Goal: Information Seeking & Learning: Learn about a topic

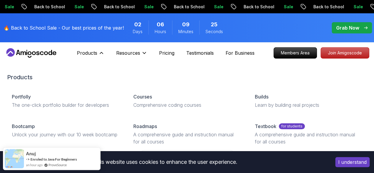
scroll to position [30, 0]
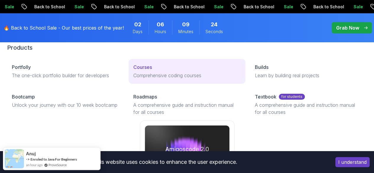
click at [133, 71] on p "Courses" at bounding box center [142, 67] width 19 height 7
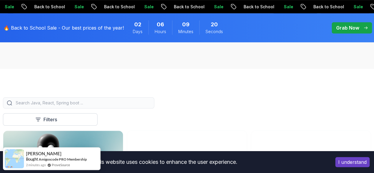
scroll to position [177, 0]
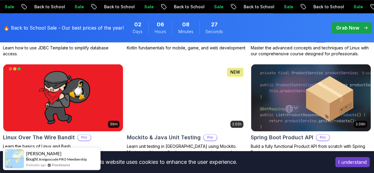
scroll to position [1419, 0]
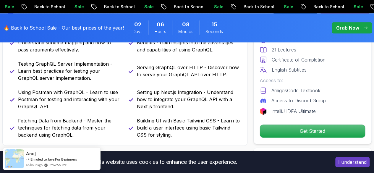
scroll to position [414, 0]
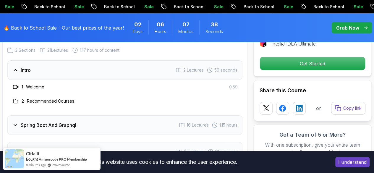
scroll to position [916, 0]
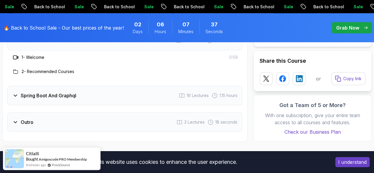
drag, startPoint x: 71, startPoint y: 101, endPoint x: 75, endPoint y: 100, distance: 4.2
click at [71, 99] on h3 "Spring Boot And Graphql" at bounding box center [49, 95] width 56 height 7
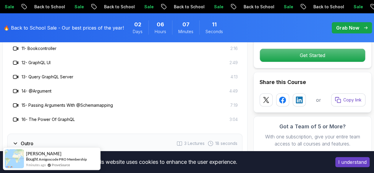
scroll to position [1123, 0]
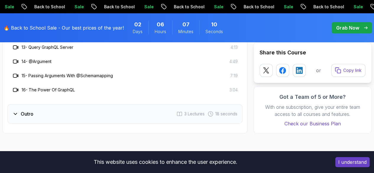
click at [21, 117] on h3 "Outro" at bounding box center [27, 113] width 13 height 7
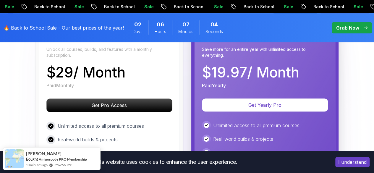
scroll to position [1212, 0]
